Goal: Transaction & Acquisition: Subscribe to service/newsletter

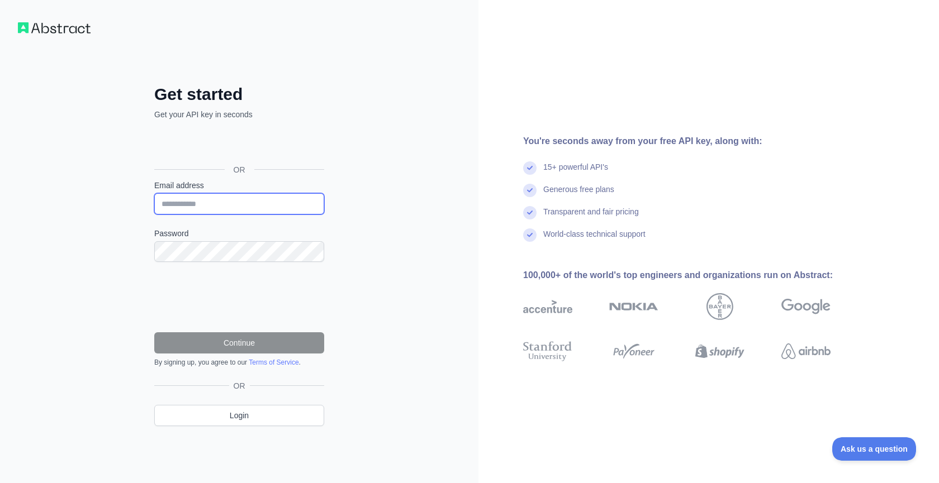
click at [234, 204] on input "Email address" at bounding box center [239, 203] width 170 height 21
click at [202, 204] on input "**********" at bounding box center [239, 203] width 170 height 21
type input "**********"
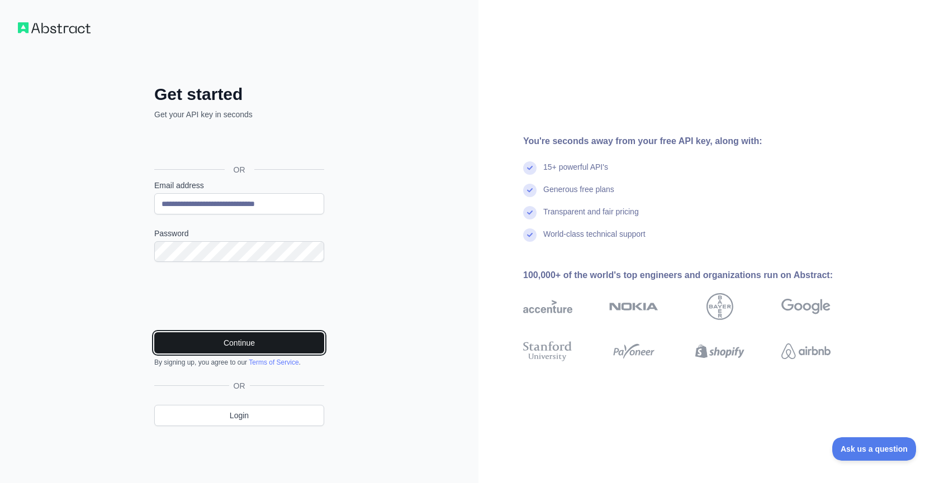
click at [268, 339] on button "Continue" at bounding box center [239, 343] width 170 height 21
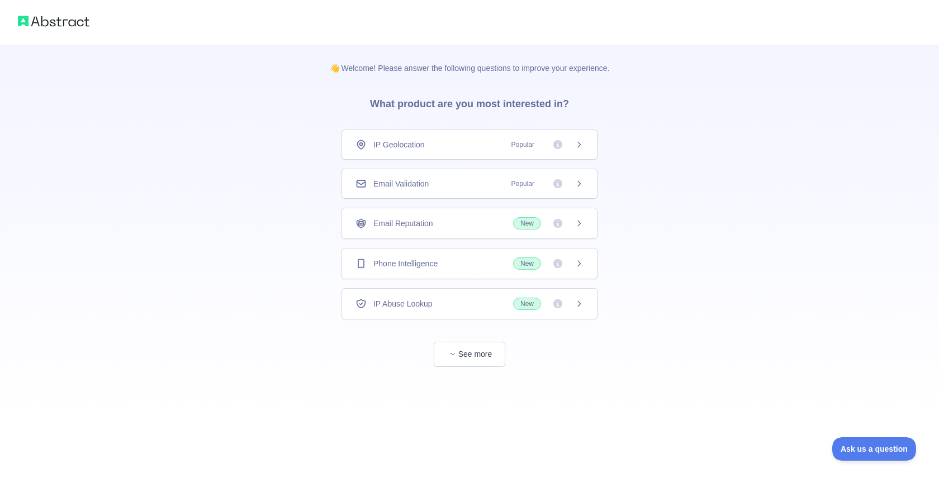
click at [423, 184] on span "Email Validation" at bounding box center [400, 183] width 55 height 11
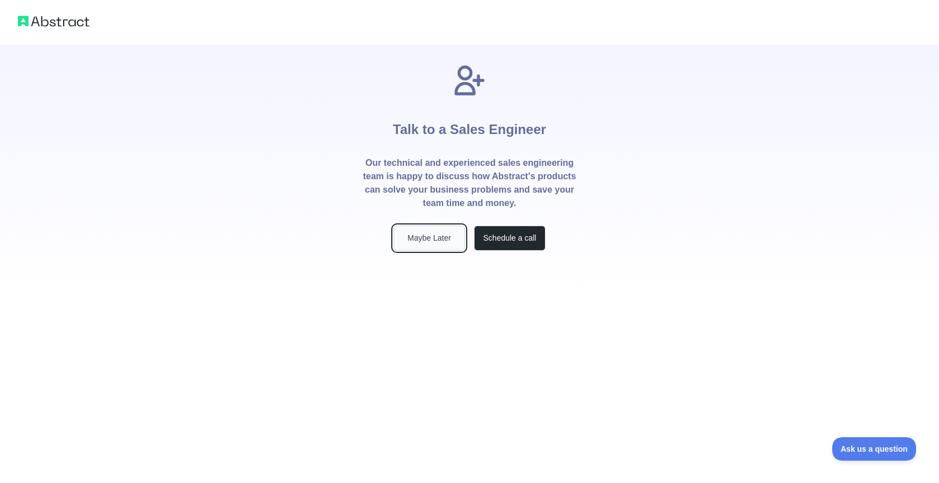
click at [443, 227] on button "Maybe Later" at bounding box center [429, 238] width 72 height 25
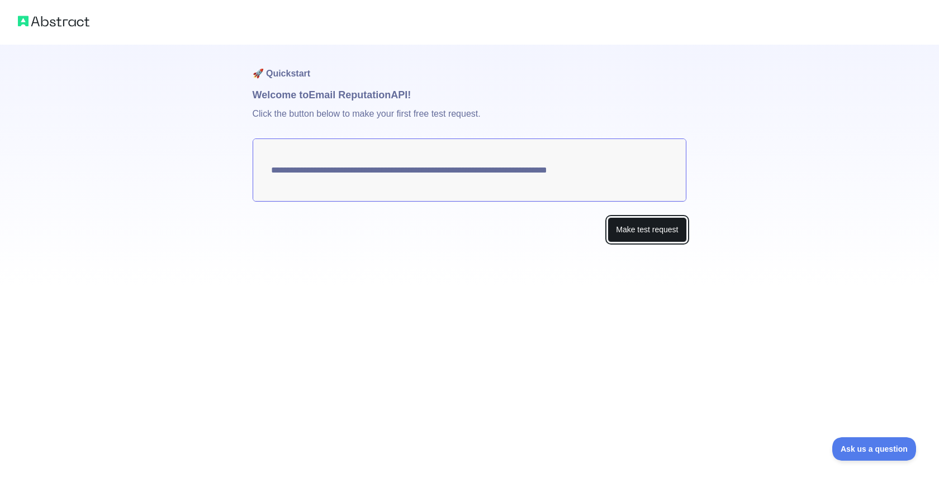
click at [626, 231] on button "Make test request" at bounding box center [646, 229] width 79 height 25
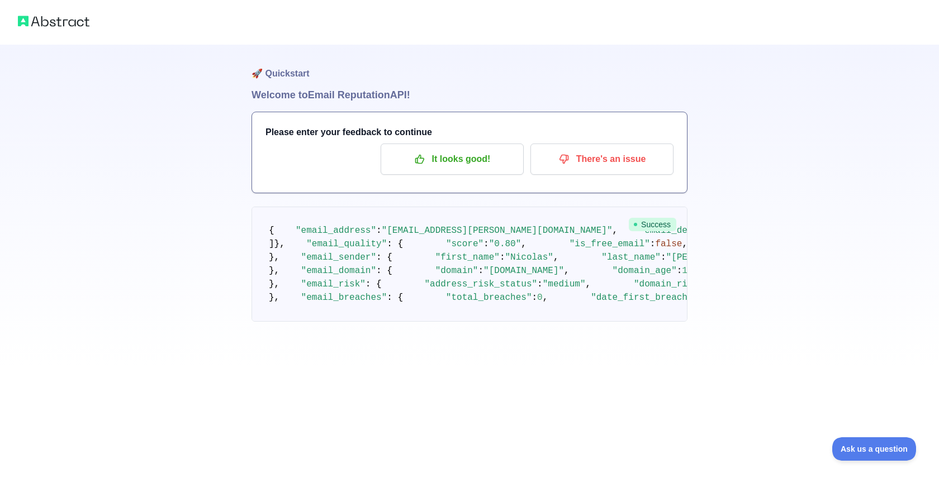
scroll to position [20, 0]
click at [491, 150] on p "It looks good!" at bounding box center [452, 159] width 126 height 19
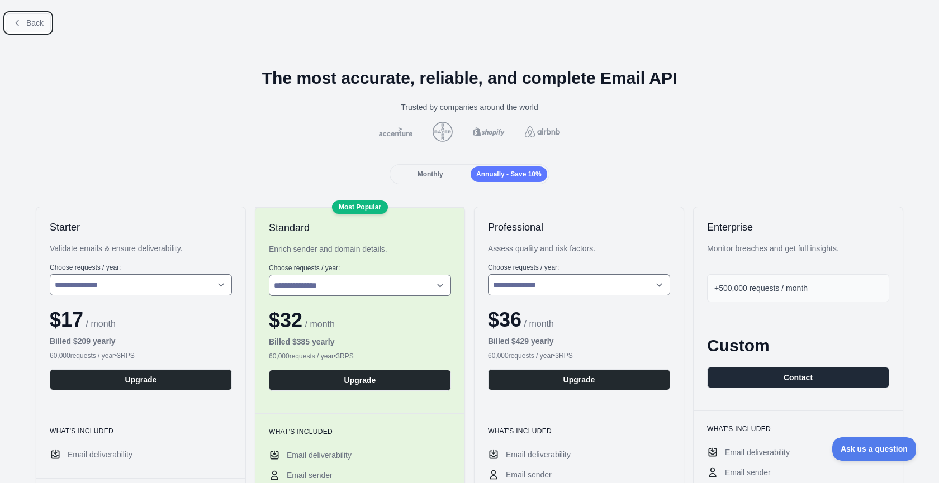
click at [29, 27] on span "Back" at bounding box center [34, 22] width 17 height 9
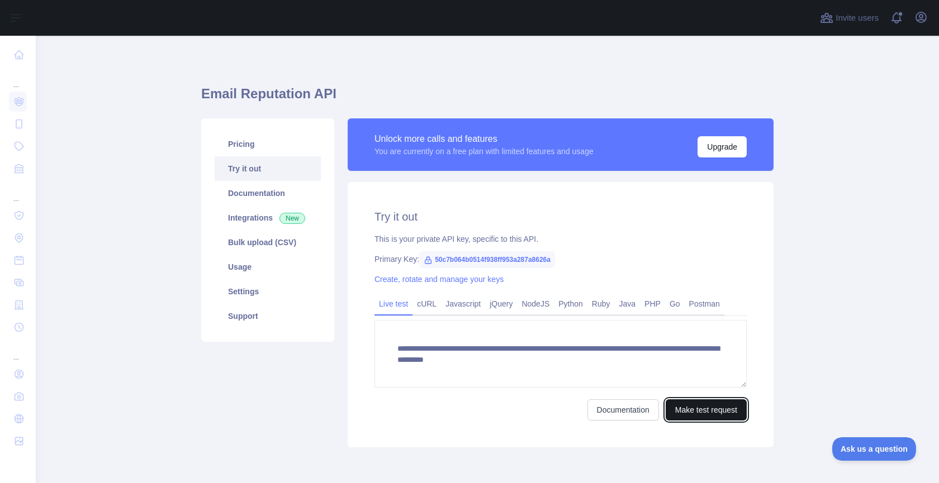
click at [694, 411] on button "Make test request" at bounding box center [706, 410] width 81 height 21
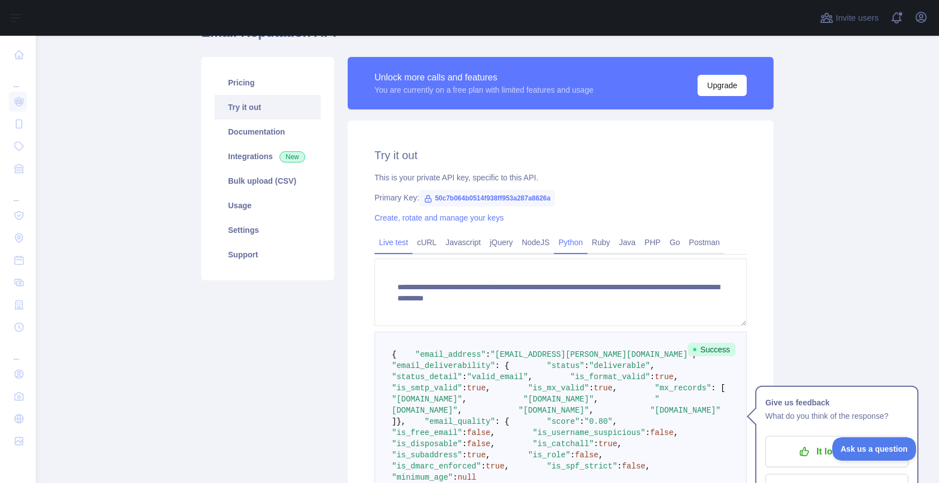
scroll to position [34, 0]
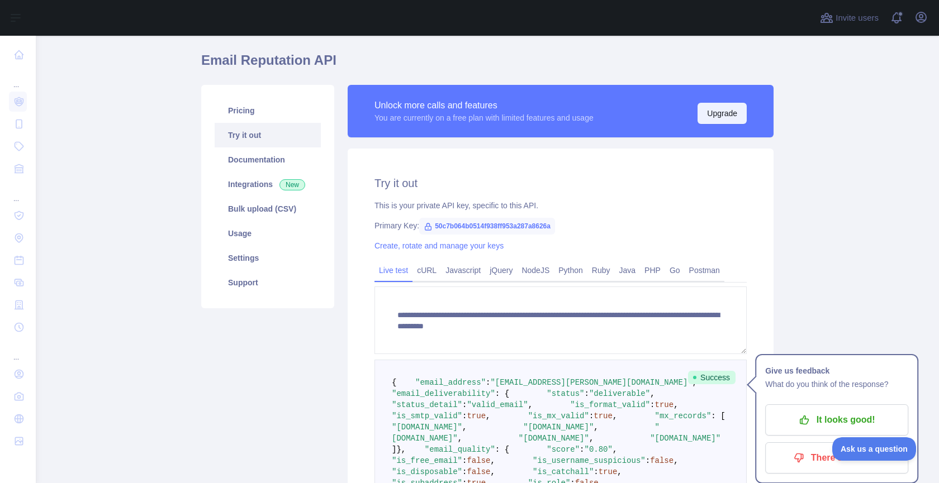
click at [719, 120] on button "Upgrade" at bounding box center [721, 113] width 49 height 21
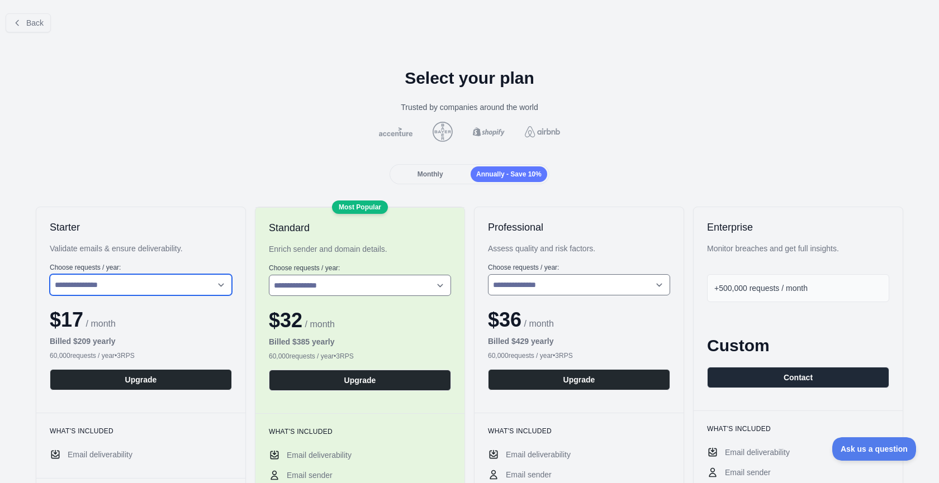
click at [174, 290] on select "**********" at bounding box center [141, 284] width 182 height 21
click at [444, 176] on div "Monthly" at bounding box center [430, 175] width 77 height 16
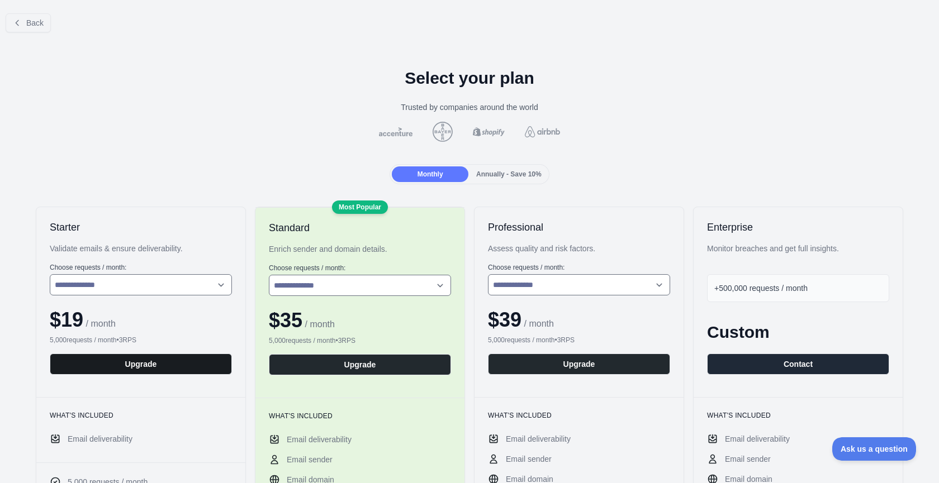
click at [146, 365] on button "Upgrade" at bounding box center [141, 364] width 182 height 21
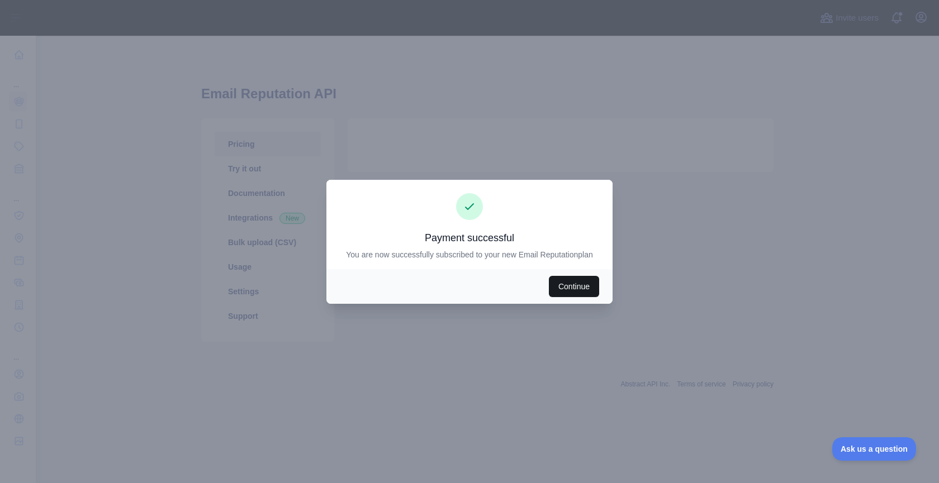
click at [583, 287] on button "Continue" at bounding box center [574, 286] width 50 height 21
